Goal: Information Seeking & Learning: Learn about a topic

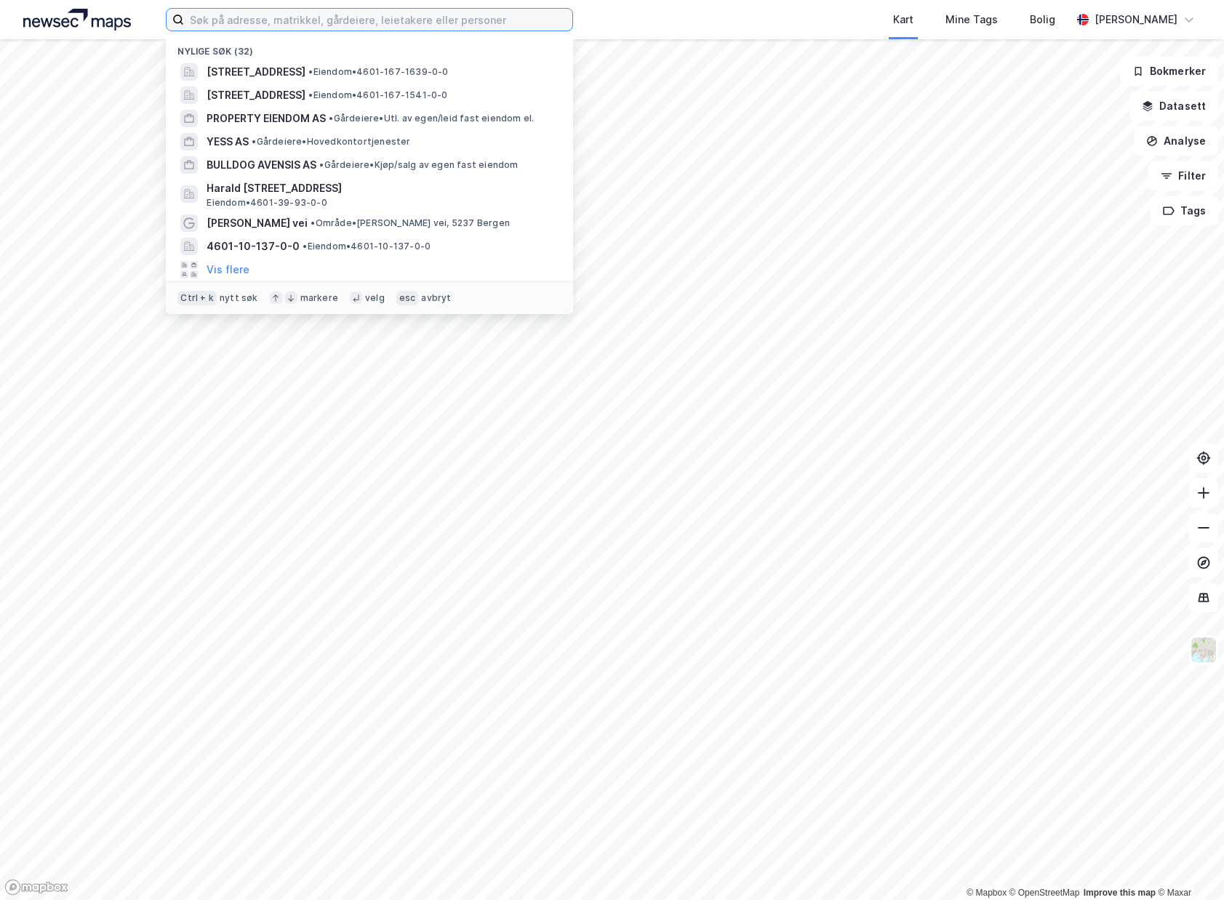
click at [447, 25] on input at bounding box center [378, 20] width 388 height 22
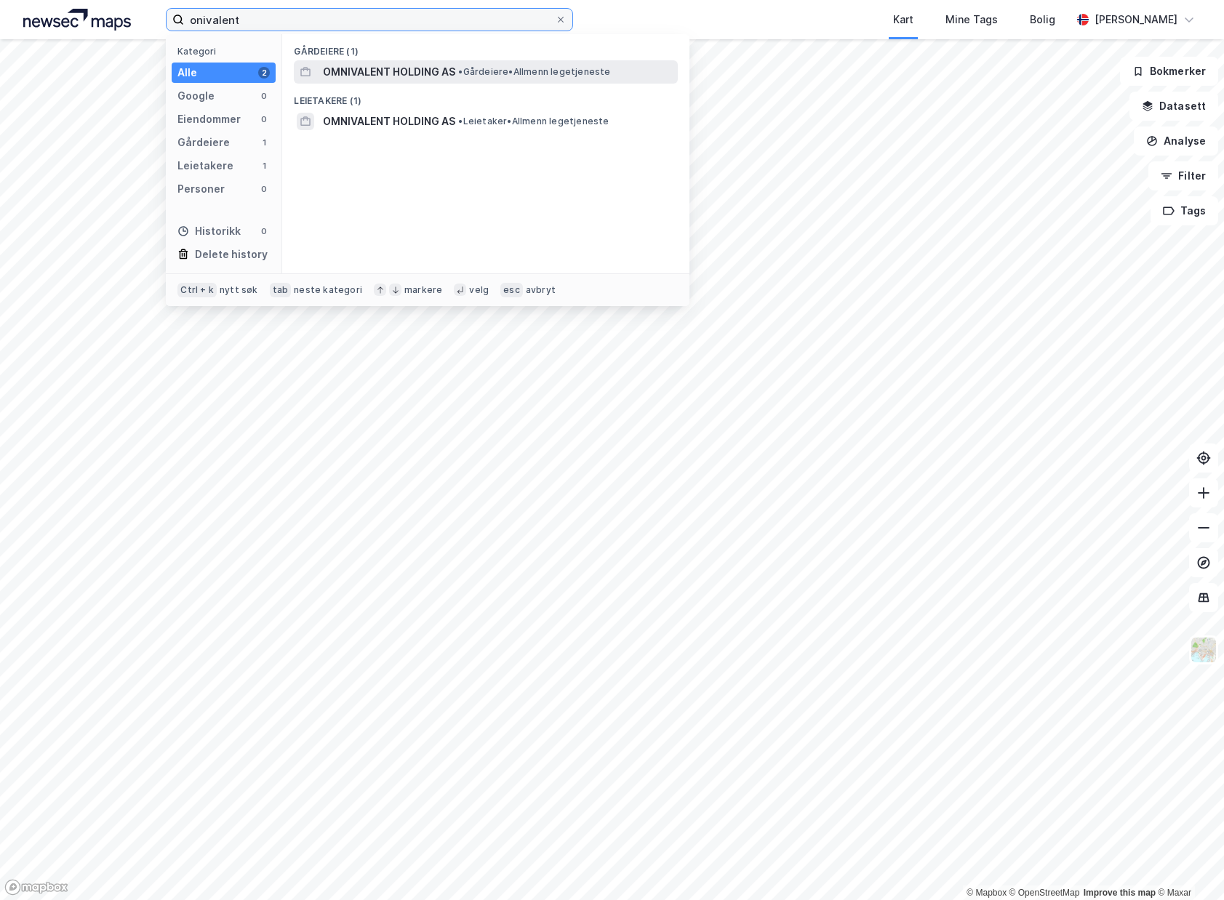
type input "onivalent"
click at [409, 72] on span "OMNIVALENT HOLDING AS" at bounding box center [389, 71] width 132 height 17
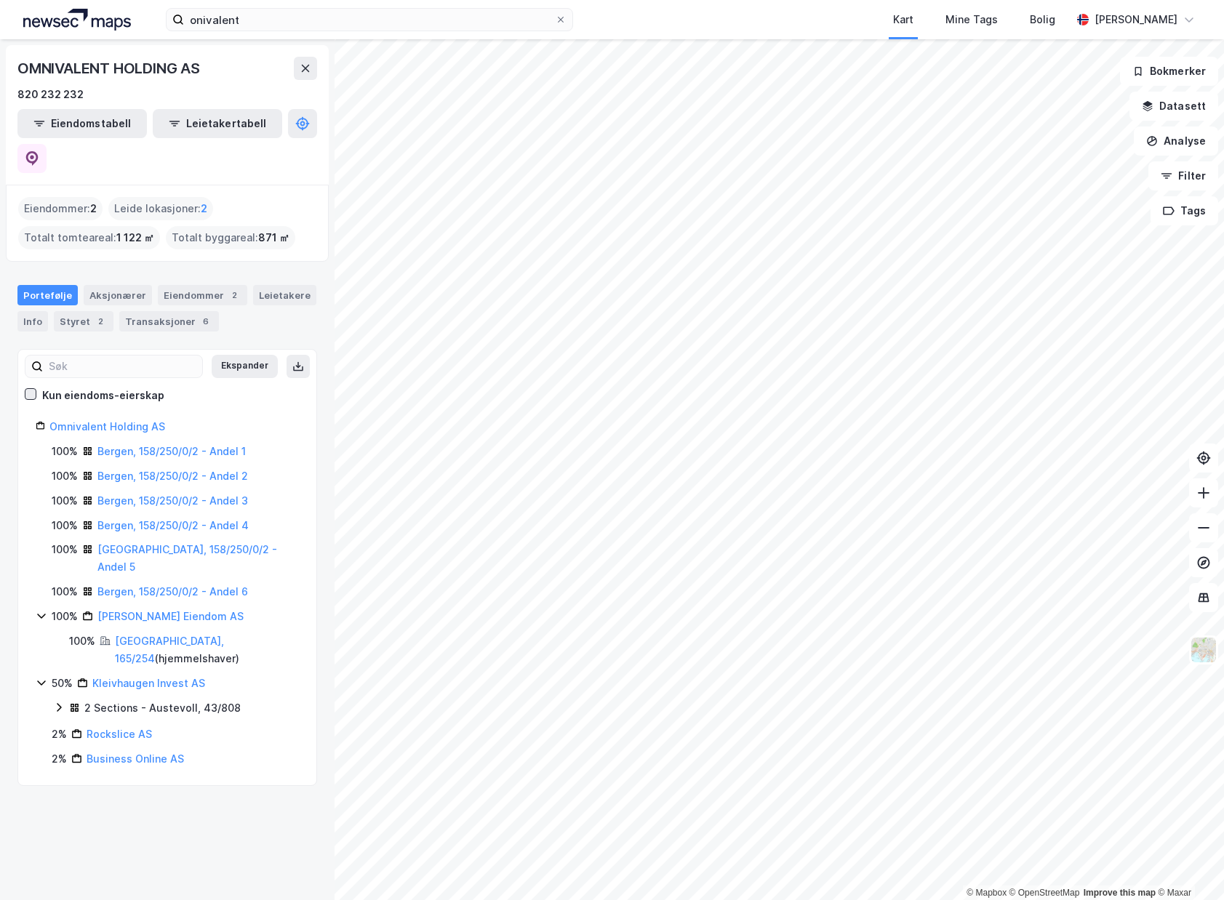
click at [32, 389] on icon at bounding box center [30, 394] width 10 height 10
click at [204, 285] on div "Eiendommer 2" at bounding box center [202, 295] width 89 height 20
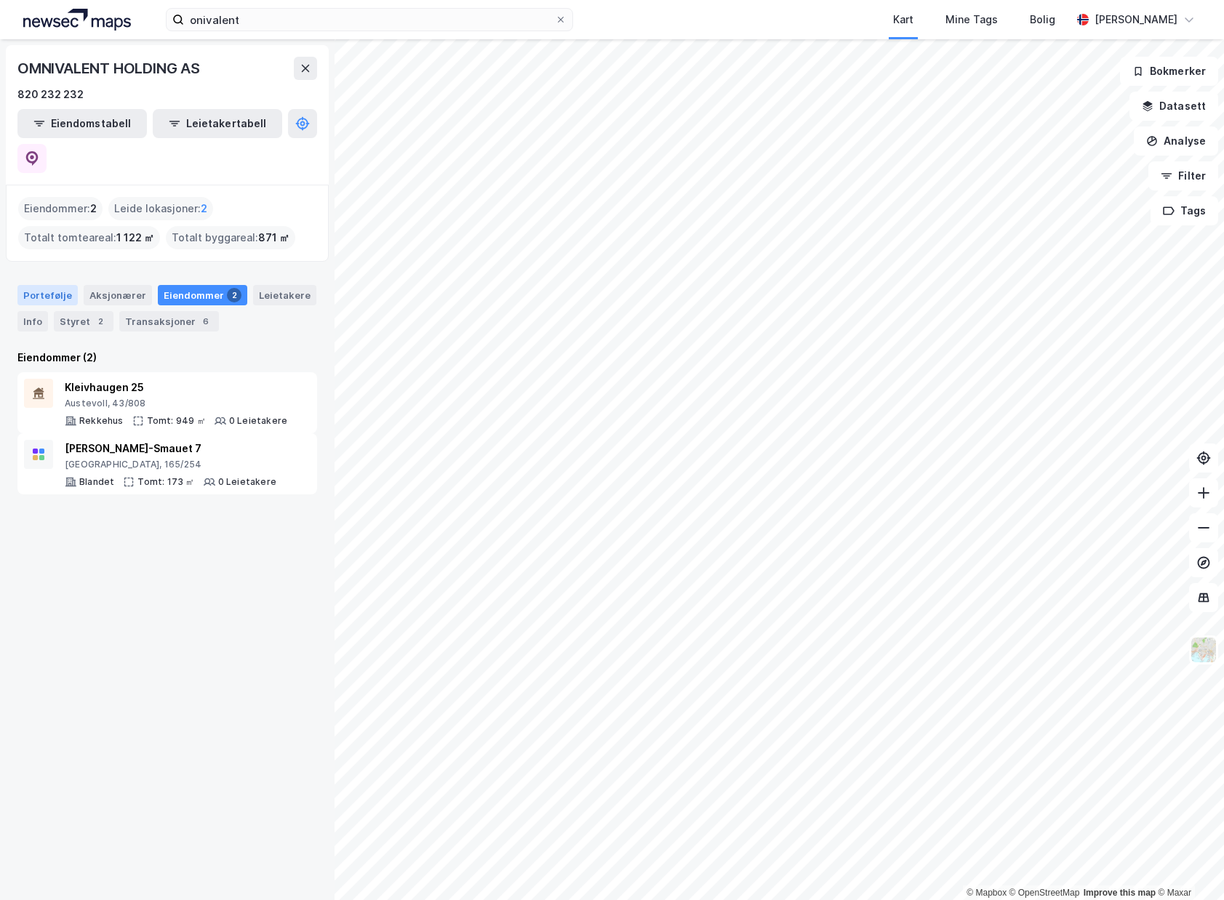
click at [44, 285] on div "Portefølje" at bounding box center [47, 295] width 60 height 20
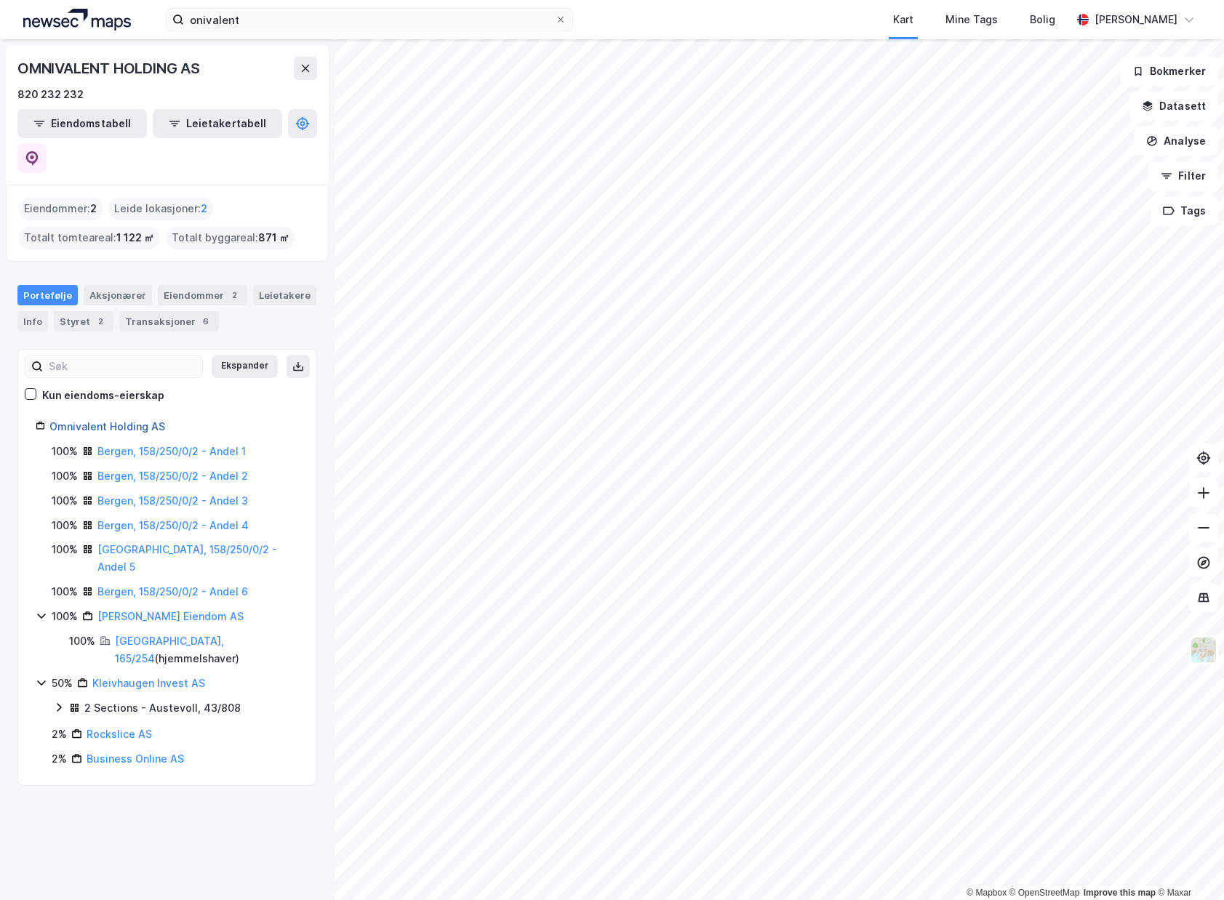
click at [100, 420] on link "Omnivalent Holding AS" at bounding box center [107, 426] width 116 height 12
click at [175, 445] on link "Bergen, 158/250/0/2 - Andel 1" at bounding box center [171, 451] width 148 height 12
click at [139, 635] on link "[GEOGRAPHIC_DATA], 165/254" at bounding box center [169, 650] width 109 height 30
click at [55, 702] on icon at bounding box center [59, 708] width 12 height 12
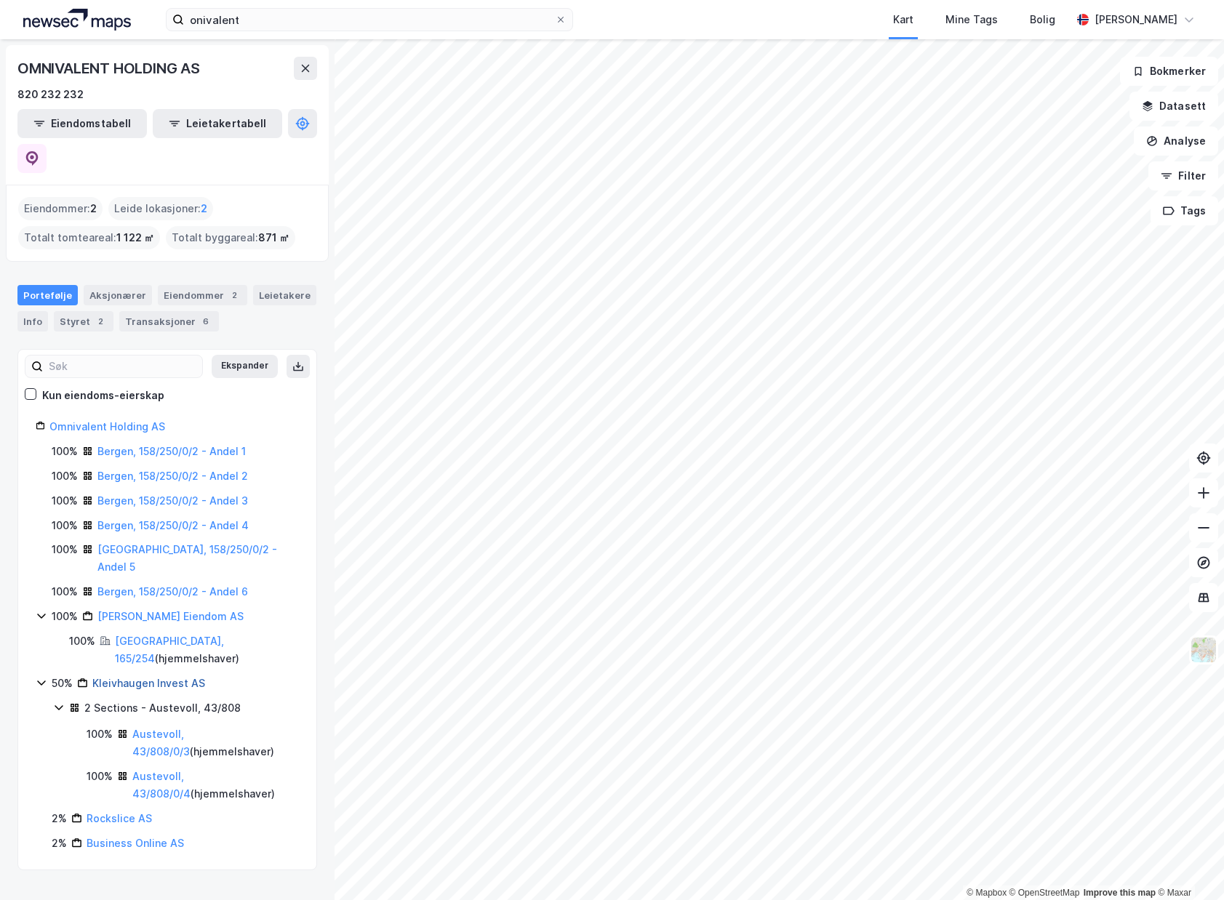
click at [171, 677] on link "Kleivhaugen Invest AS" at bounding box center [148, 683] width 113 height 12
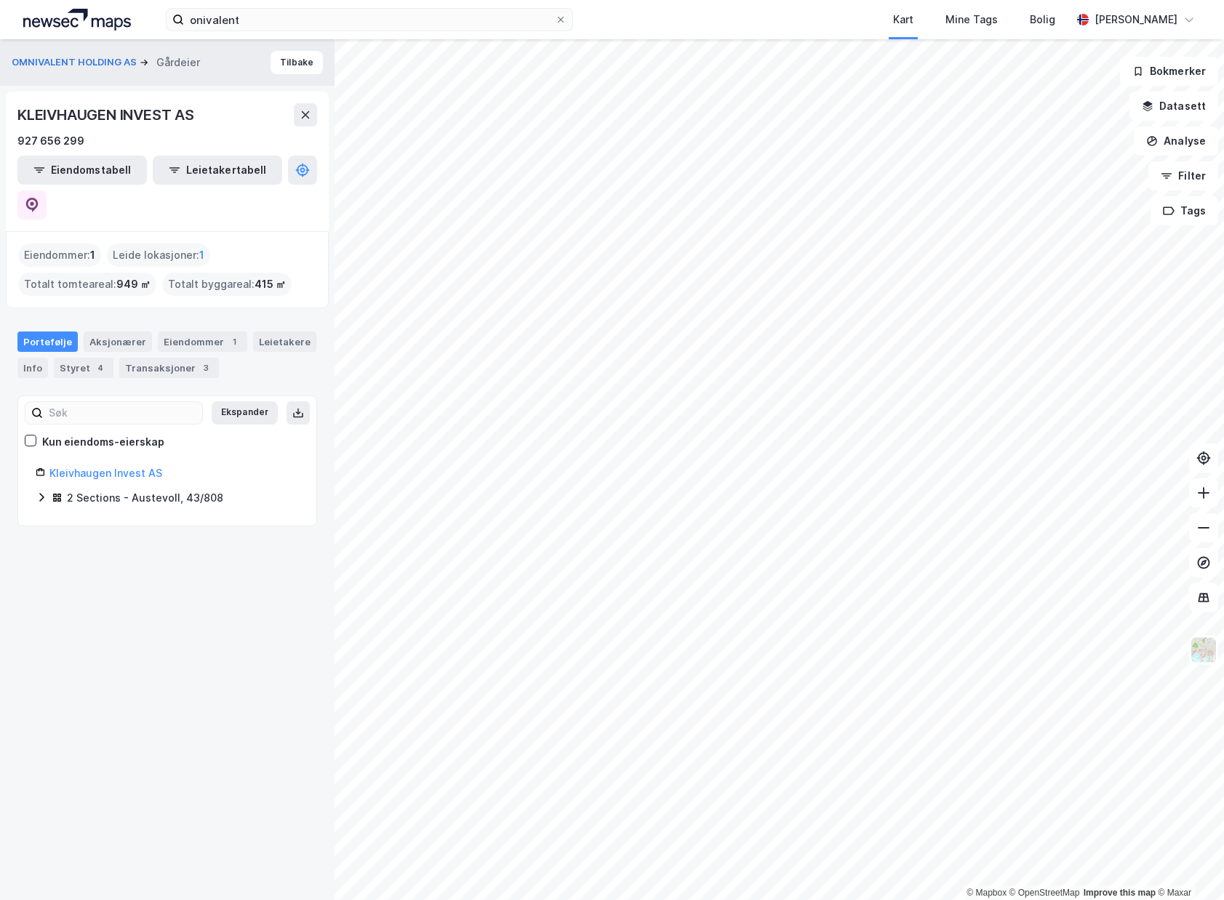
click at [41, 493] on icon at bounding box center [41, 497] width 4 height 9
click at [172, 518] on link "Austevoll, 43/808/0/3" at bounding box center [143, 533] width 57 height 30
